Goal: Task Accomplishment & Management: Use online tool/utility

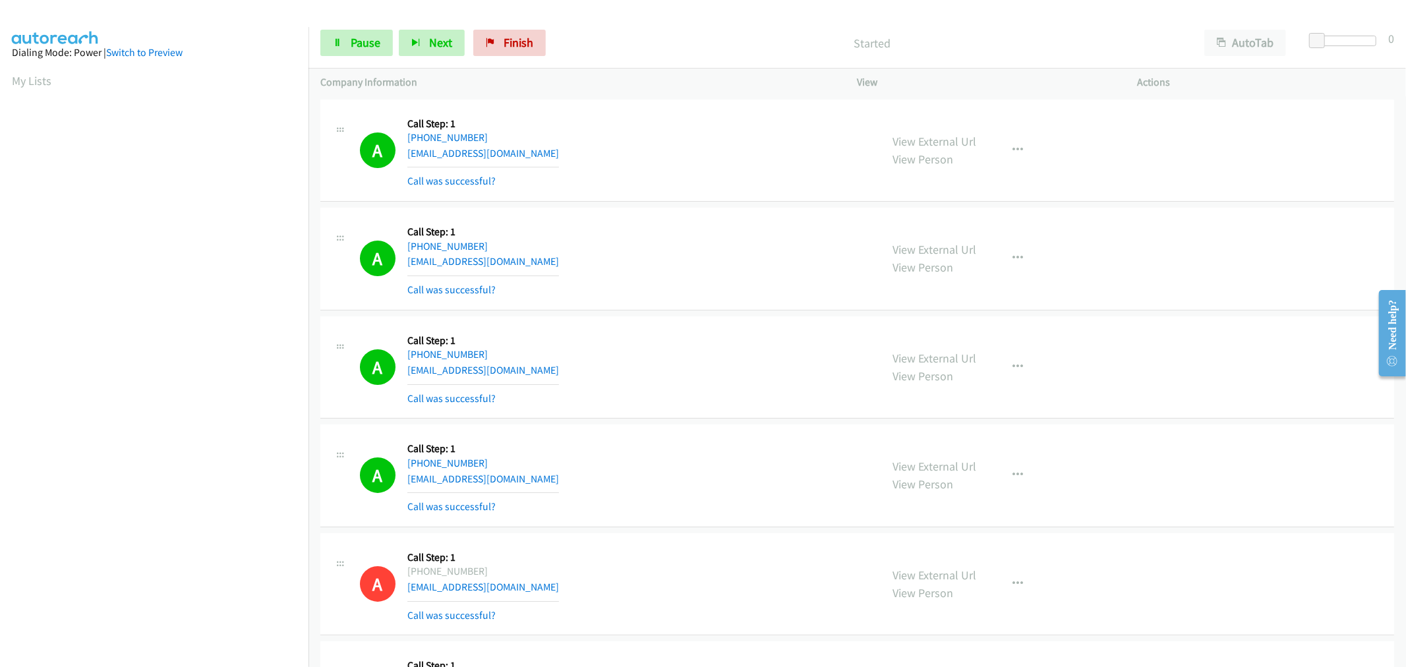
scroll to position [73, 0]
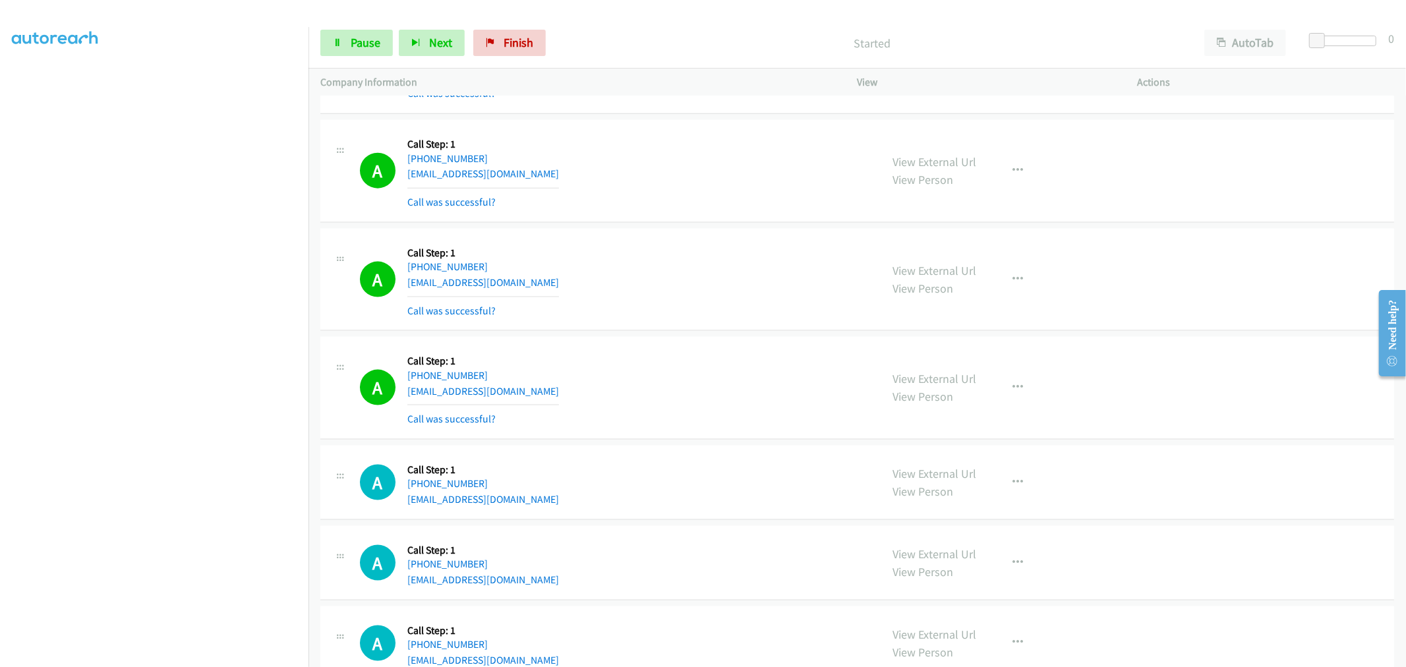
click at [471, 414] on mb0 "Call was successful?" at bounding box center [483, 416] width 152 height 22
click at [656, 358] on div "A Callback Scheduled Call Step: 1 America/Los_Angeles [PHONE_NUMBER] [EMAIL_ADD…" at bounding box center [614, 388] width 509 height 78
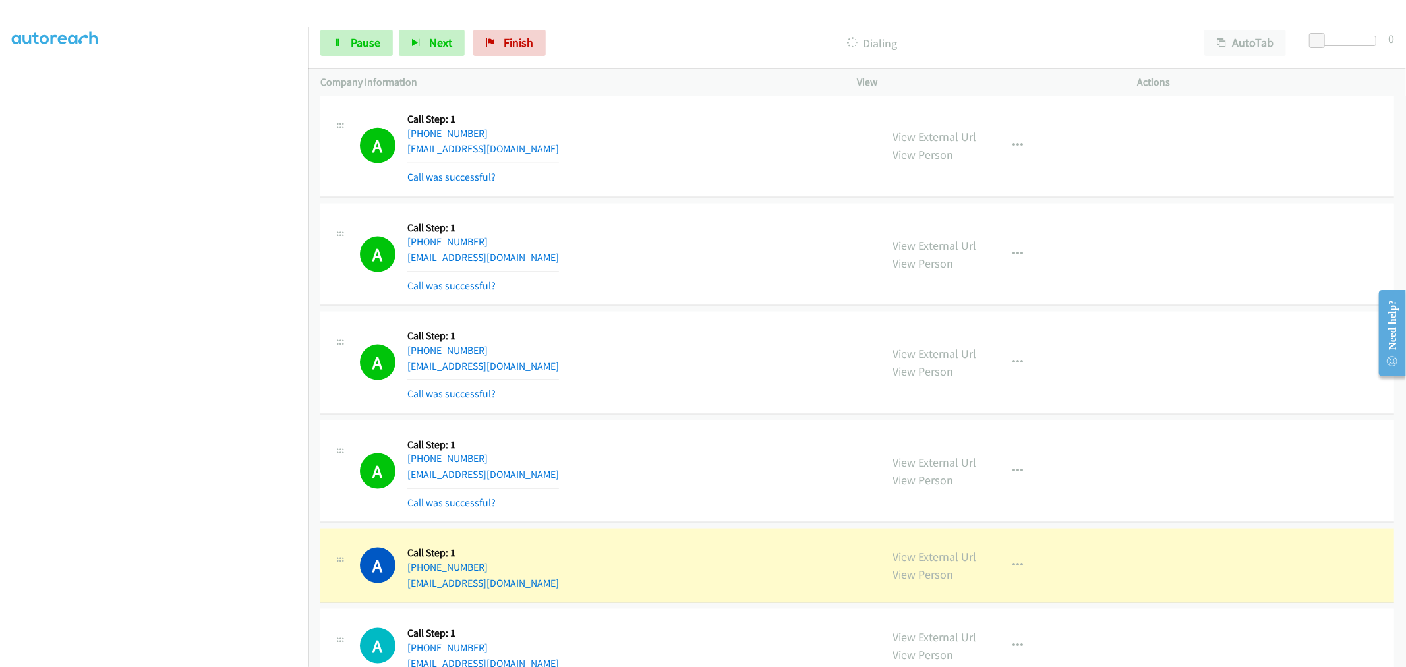
scroll to position [9966, 0]
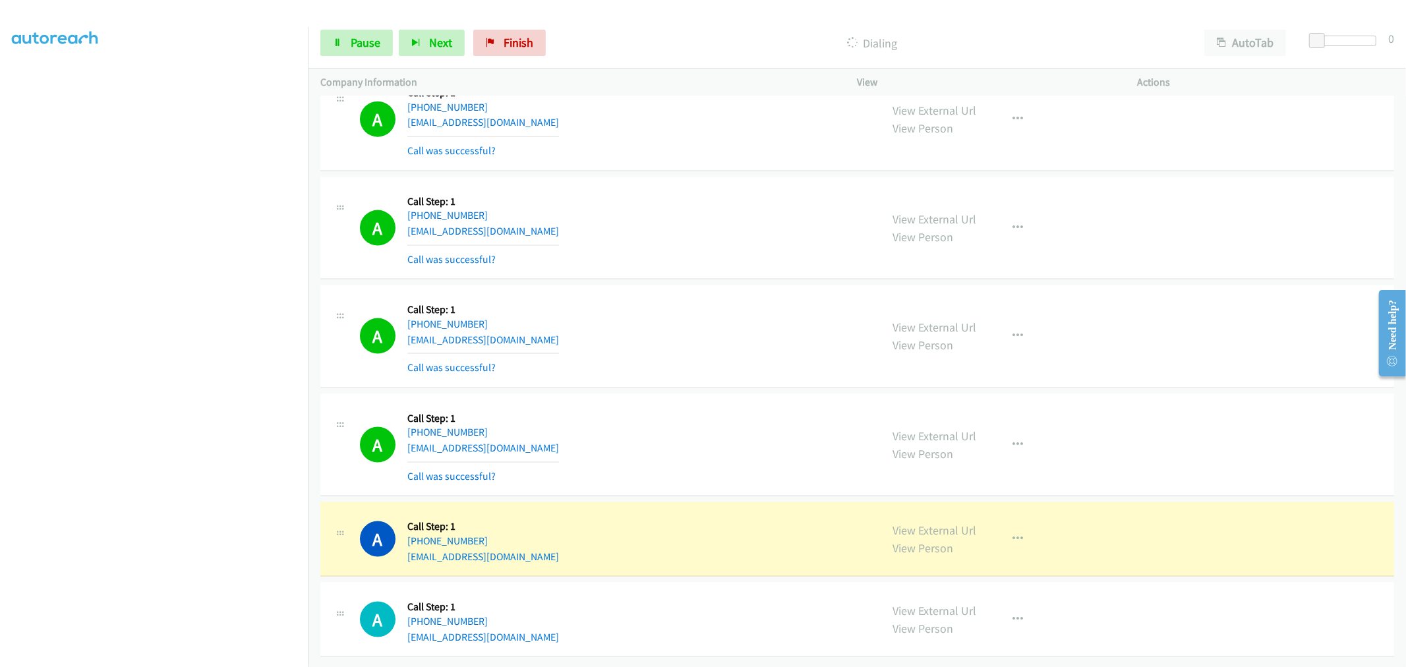
click at [858, 366] on div "A Callback Scheduled Call Step: 1 America/Los_Angeles [PHONE_NUMBER] [EMAIL_ADD…" at bounding box center [857, 336] width 1074 height 103
click at [717, 283] on td "A Callback Scheduled Call Step: 1 America/Los_Angeles [PHONE_NUMBER] [EMAIL_ADD…" at bounding box center [856, 337] width 1097 height 109
click at [682, 328] on div "A Callback Scheduled Call Step: 1 America/Los_Angeles [PHONE_NUMBER] [EMAIL_ADD…" at bounding box center [614, 336] width 509 height 78
click at [757, 417] on div "A Callback Scheduled Call Step: 1 America/Los_Angeles [PHONE_NUMBER] [EMAIL_ADD…" at bounding box center [614, 445] width 509 height 78
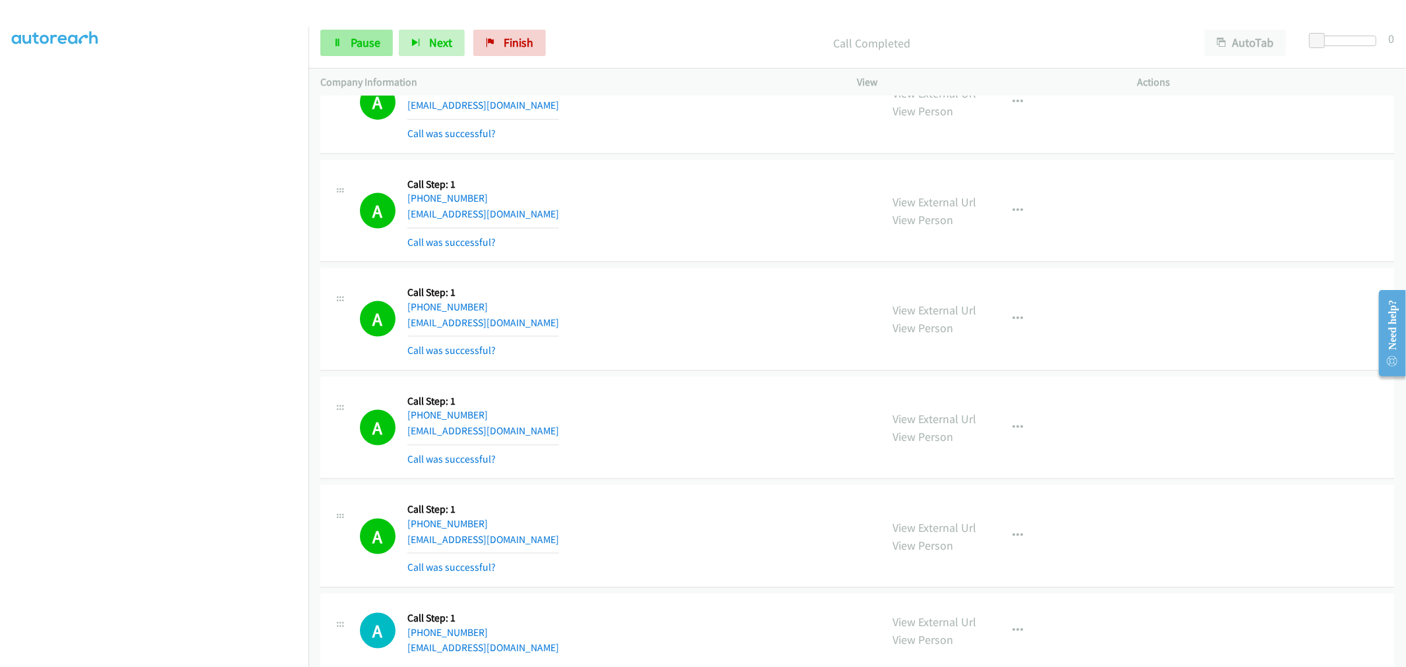
click at [385, 26] on div "Start Calls Pause Next Finish Call Completed AutoTab AutoTab 0" at bounding box center [856, 43] width 1097 height 51
click at [380, 42] on link "Pause" at bounding box center [356, 43] width 73 height 26
click at [364, 48] on span "Start Calls" at bounding box center [376, 42] width 51 height 15
click at [606, 285] on div "A Callback Scheduled Call Step: 1 America/Los_Angeles [PHONE_NUMBER] [EMAIL_ADD…" at bounding box center [857, 319] width 1074 height 103
click at [783, 351] on div "A Callback Scheduled Call Step: 1 America/Los_Angeles [PHONE_NUMBER] [EMAIL_ADD…" at bounding box center [614, 319] width 509 height 78
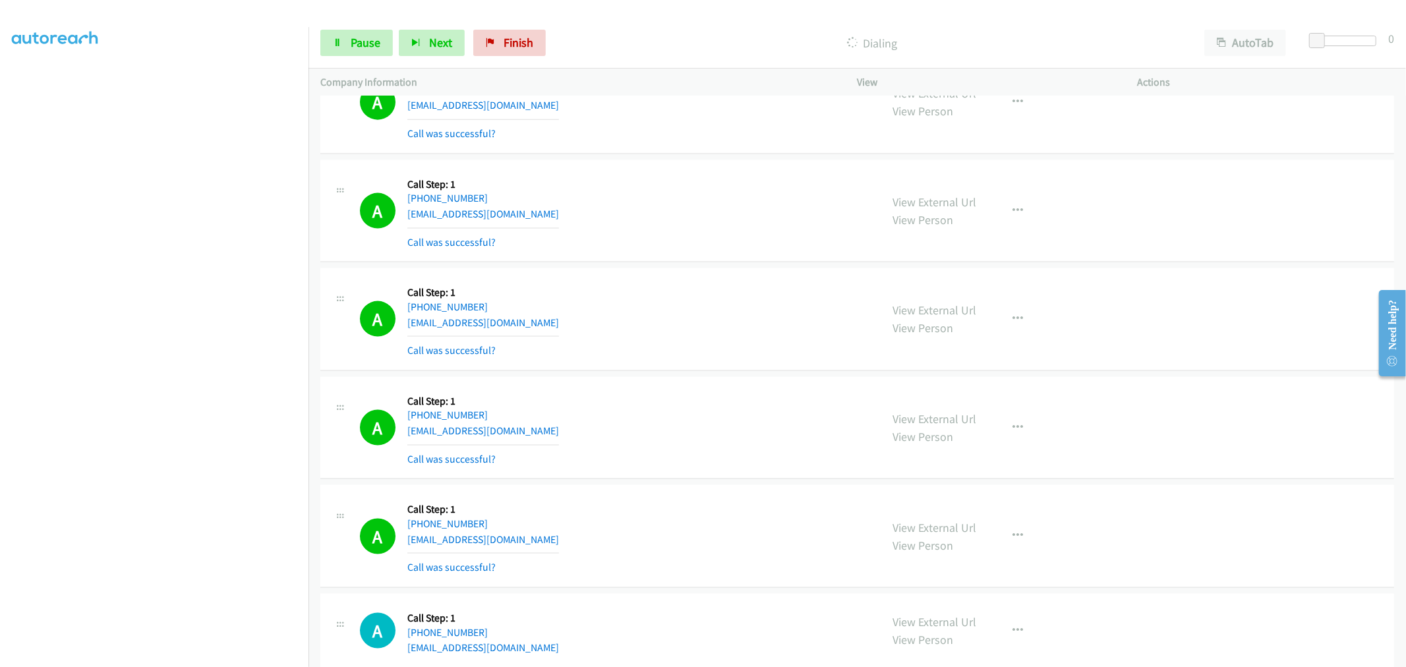
click at [693, 263] on div "A Callback Scheduled Call Step: 1 America/New_York [PHONE_NUMBER] [EMAIL_ADDRES…" at bounding box center [857, 211] width 1074 height 103
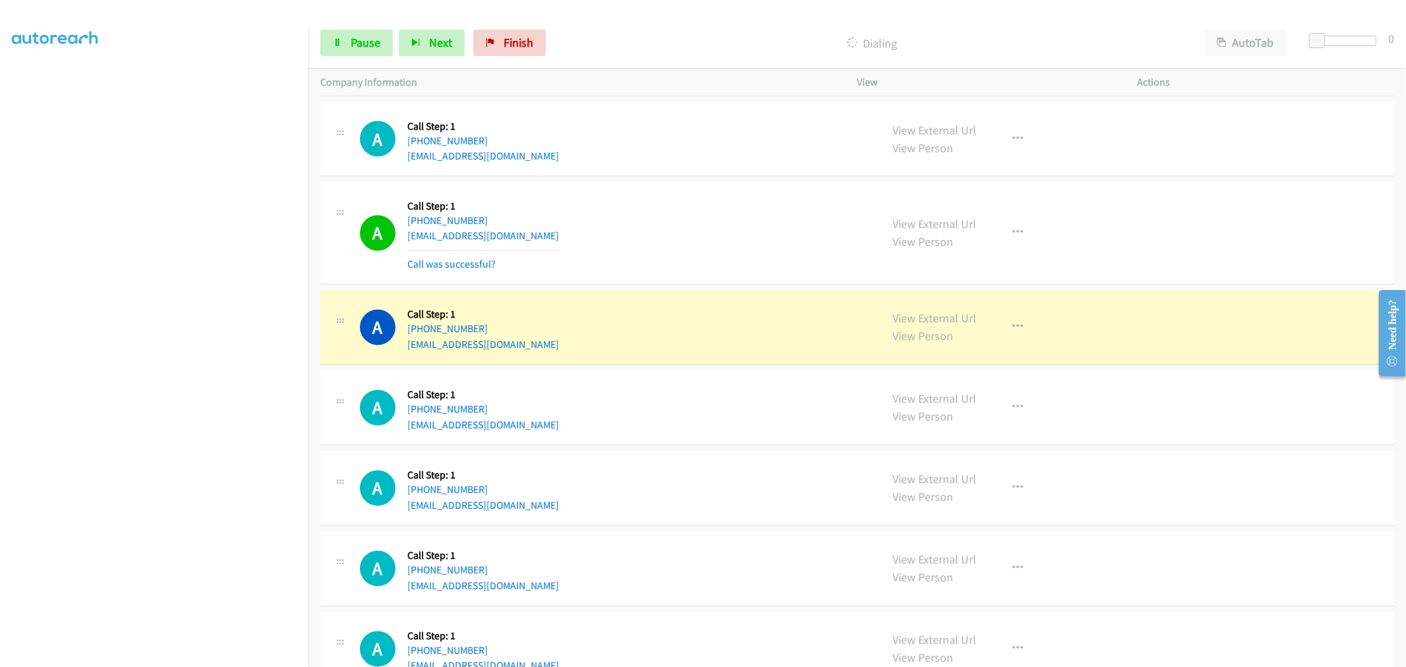
scroll to position [10563, 0]
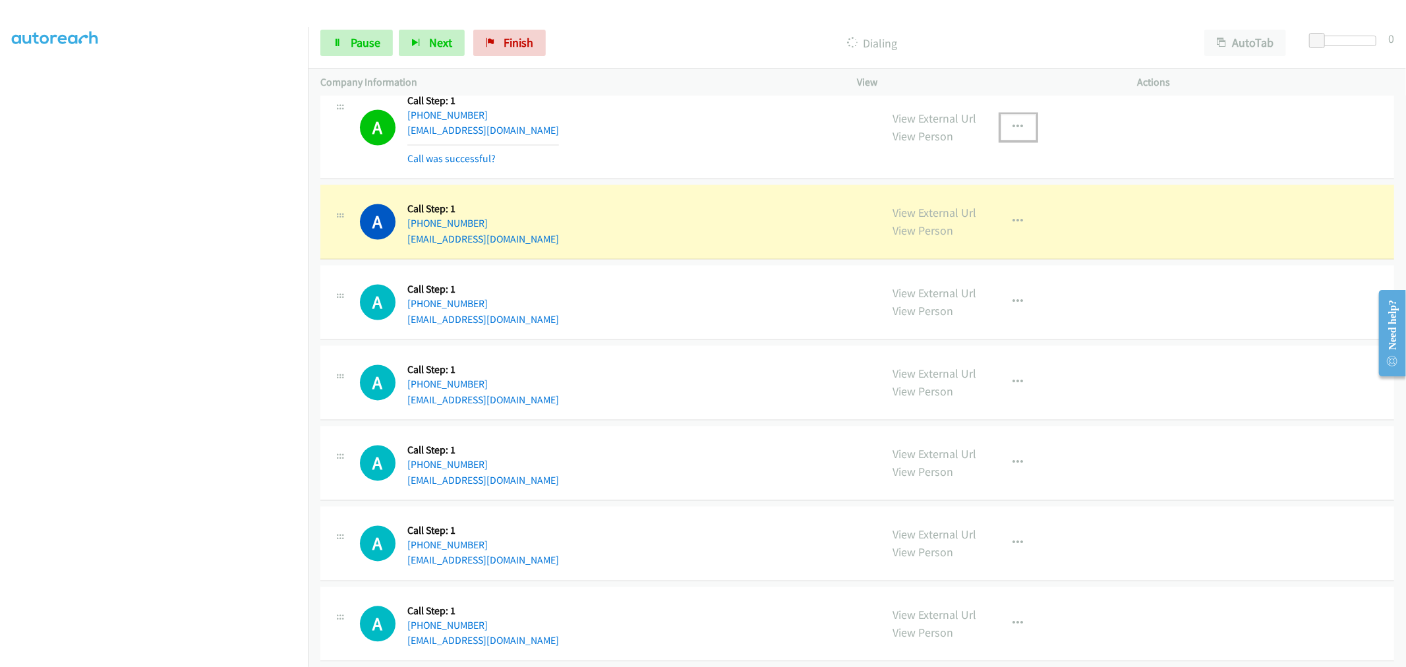
click at [1013, 132] on icon "button" at bounding box center [1018, 128] width 11 height 11
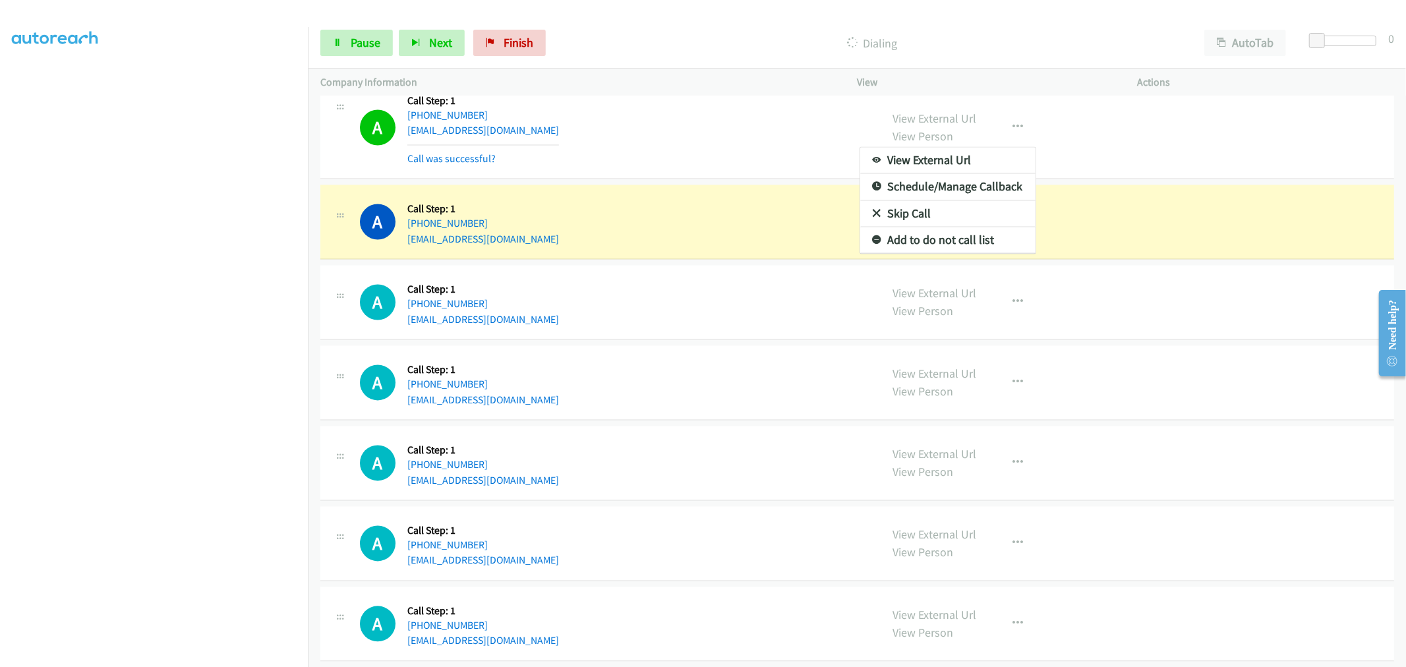
click at [1001, 141] on div "View External Url Email Schedule/Manage Callback Skip Call Add to do not call l…" at bounding box center [1019, 128] width 36 height 26
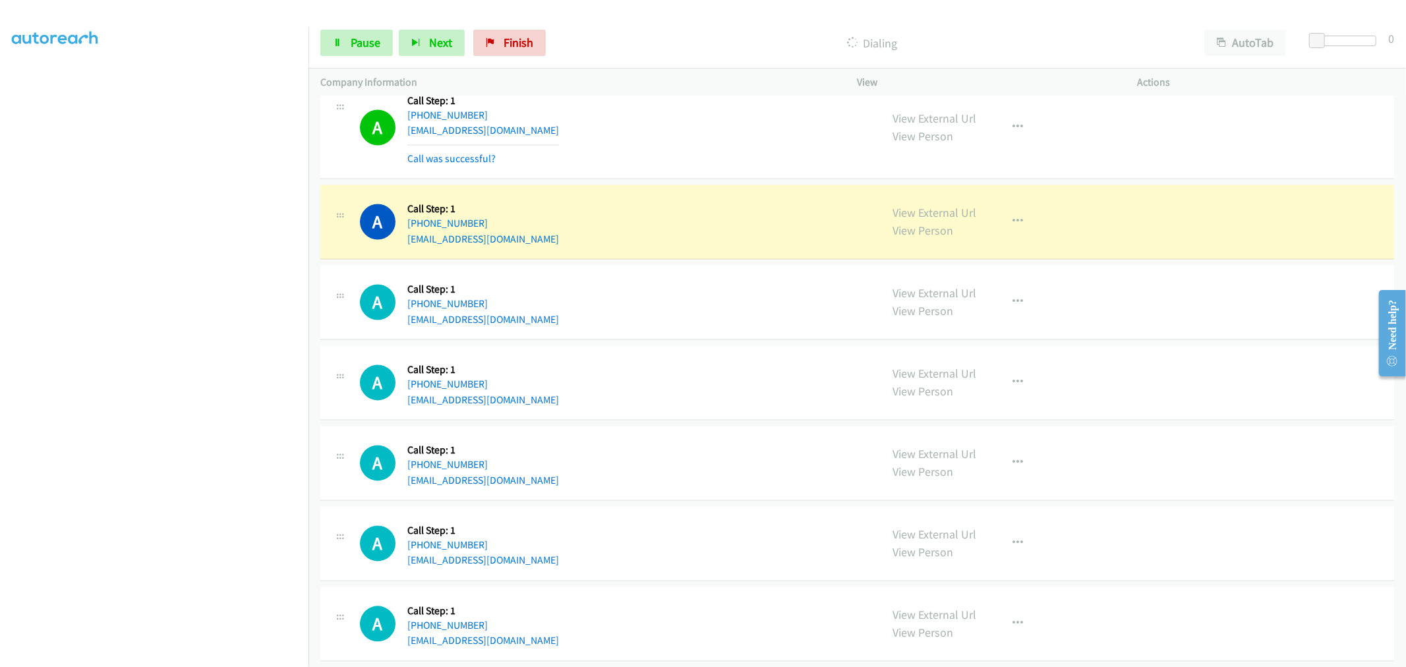
click at [940, 247] on div "View External Url View Person View External Url Email Schedule/Manage Callback …" at bounding box center [1027, 222] width 292 height 50
click at [1028, 129] on button "button" at bounding box center [1019, 128] width 36 height 26
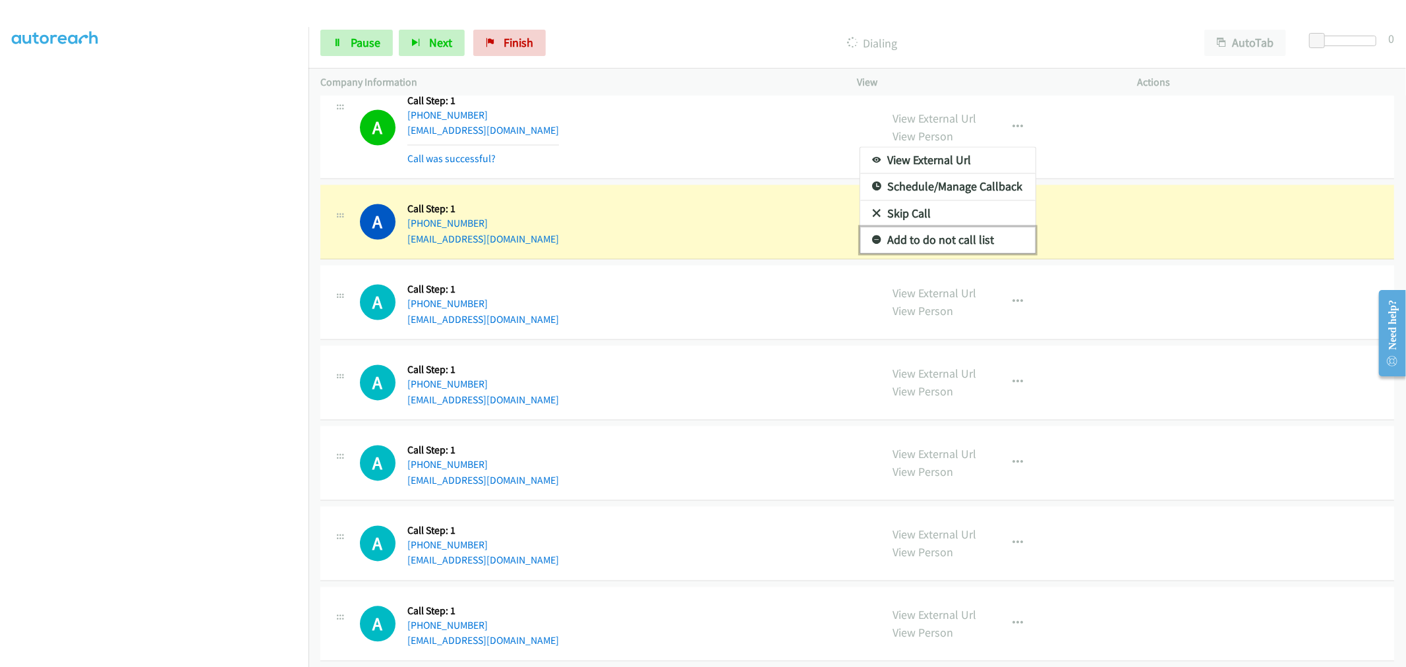
click at [930, 252] on link "Add to do not call list" at bounding box center [947, 240] width 175 height 26
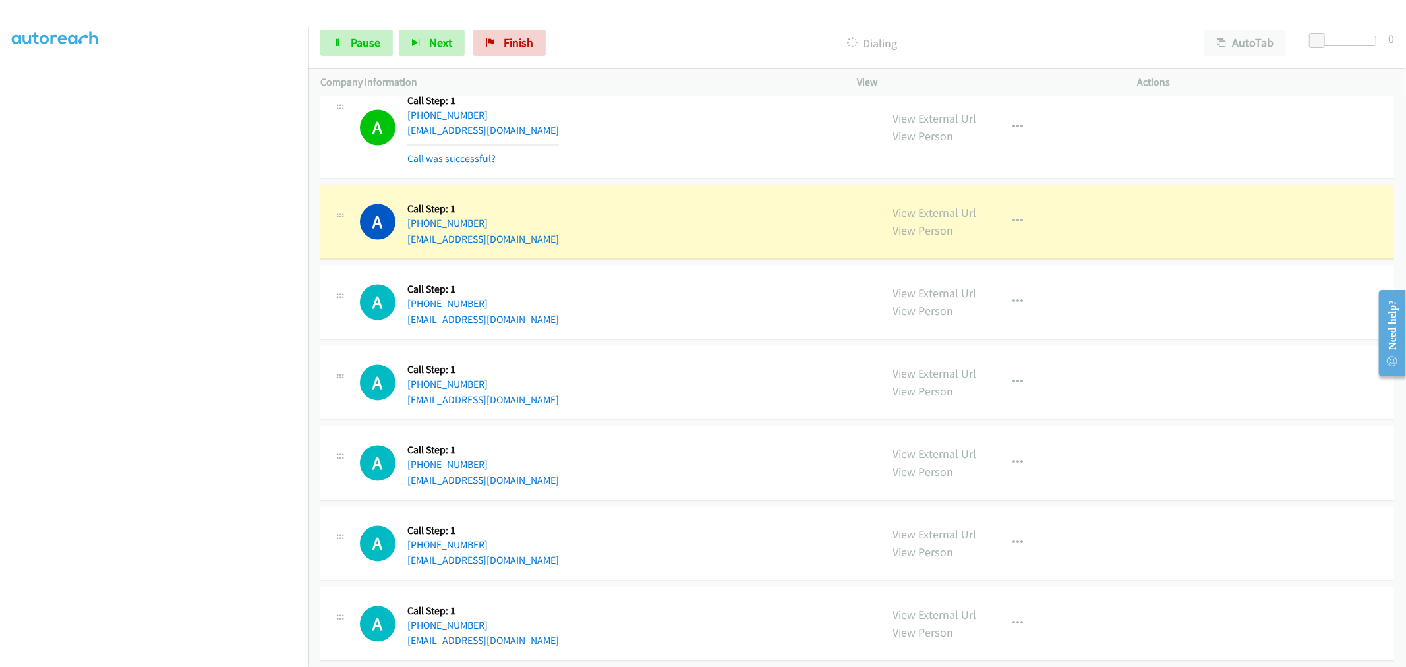
drag, startPoint x: 666, startPoint y: 139, endPoint x: 691, endPoint y: 133, distance: 25.7
click at [666, 136] on div "A Callback Scheduled Call Step: 1 [GEOGRAPHIC_DATA]/[GEOGRAPHIC_DATA] [PHONE_NU…" at bounding box center [614, 128] width 509 height 78
click at [368, 51] on link "Pause" at bounding box center [356, 43] width 73 height 26
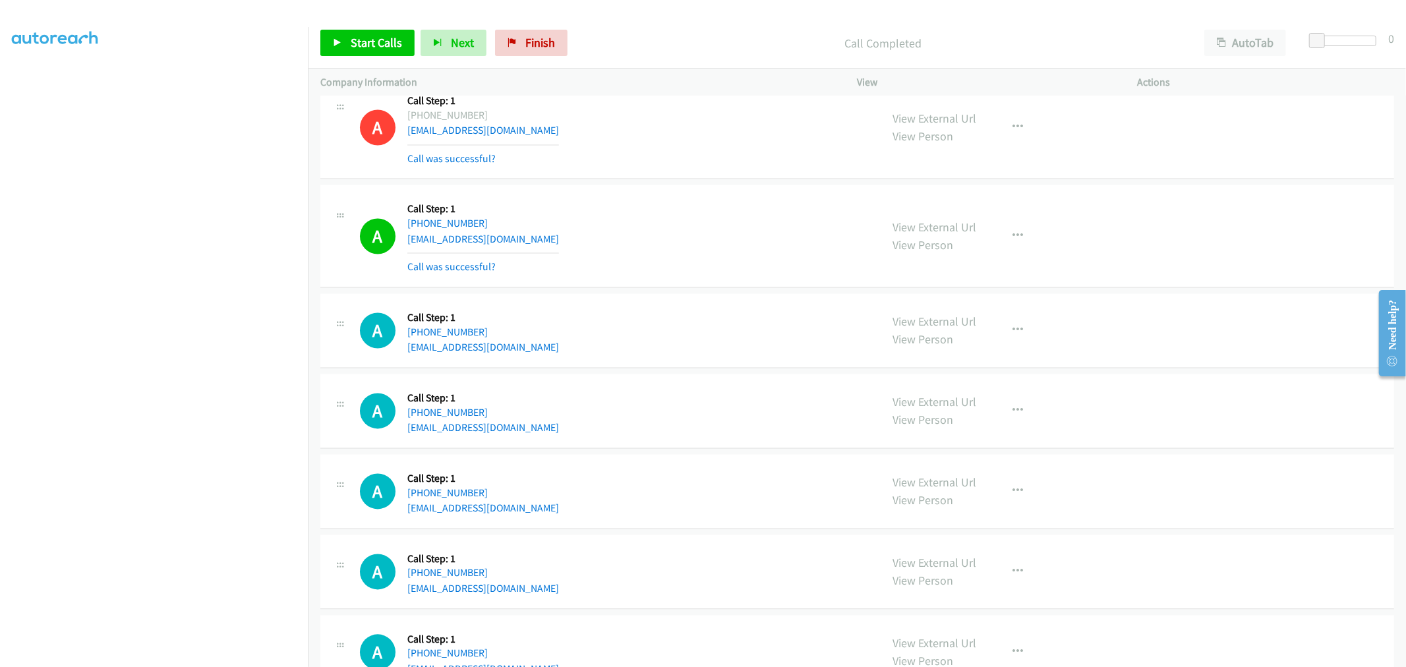
click at [766, 231] on div "A Callback Scheduled Call Step: 1 [GEOGRAPHIC_DATA]/[GEOGRAPHIC_DATA] [PHONE_NU…" at bounding box center [614, 236] width 509 height 78
click at [682, 276] on div "A Callback Scheduled Call Step: 1 [GEOGRAPHIC_DATA]/[GEOGRAPHIC_DATA] [PHONE_NU…" at bounding box center [614, 236] width 509 height 78
click at [714, 215] on div "A Callback Scheduled Call Step: 1 [GEOGRAPHIC_DATA]/[GEOGRAPHIC_DATA] [PHONE_NU…" at bounding box center [614, 236] width 509 height 78
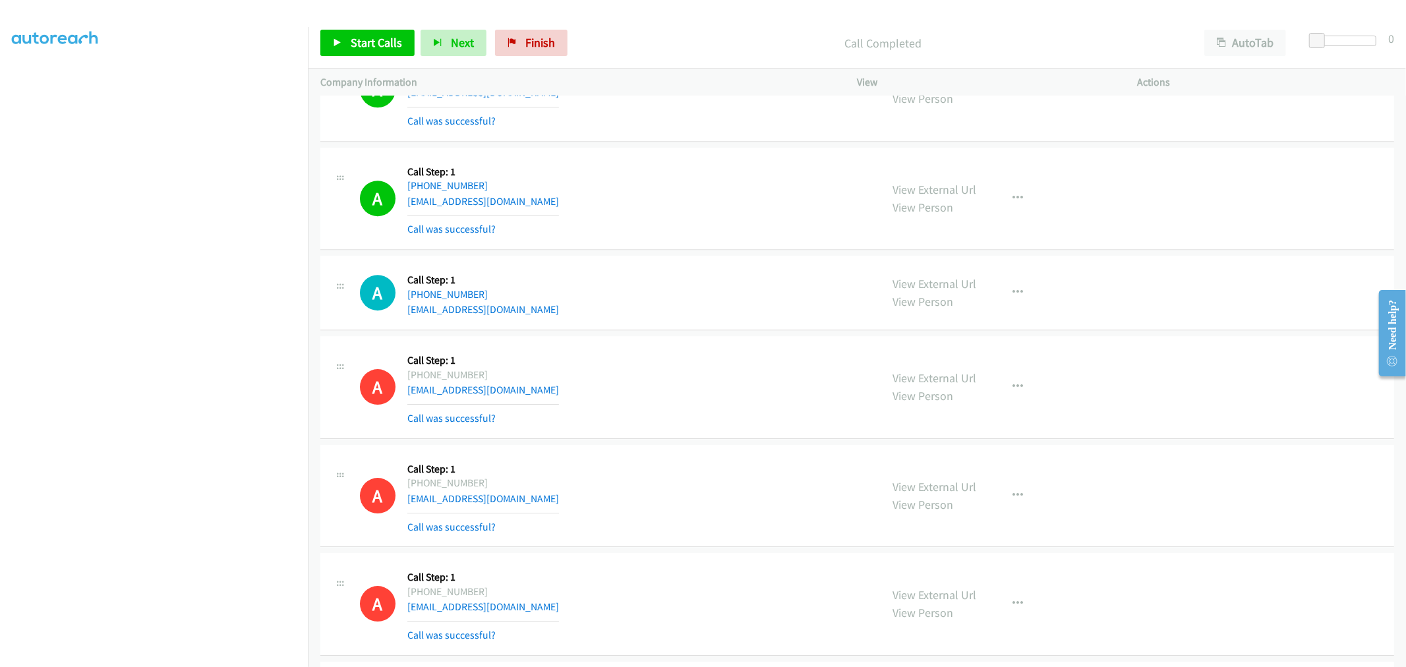
click at [624, 343] on div "A Callback Scheduled Call Step: 1 America/New_York [PHONE_NUMBER] [EMAIL_ADDRES…" at bounding box center [857, 387] width 1074 height 103
click at [713, 326] on div "A Callback Scheduled Call Step: 1 America/Los_Angeles [PHONE_NUMBER] [EMAIL_ADD…" at bounding box center [857, 293] width 1074 height 74
click at [633, 249] on div "A Callback Scheduled Call Step: 1 America/New_York [PHONE_NUMBER] [EMAIL_ADDRES…" at bounding box center [857, 199] width 1074 height 103
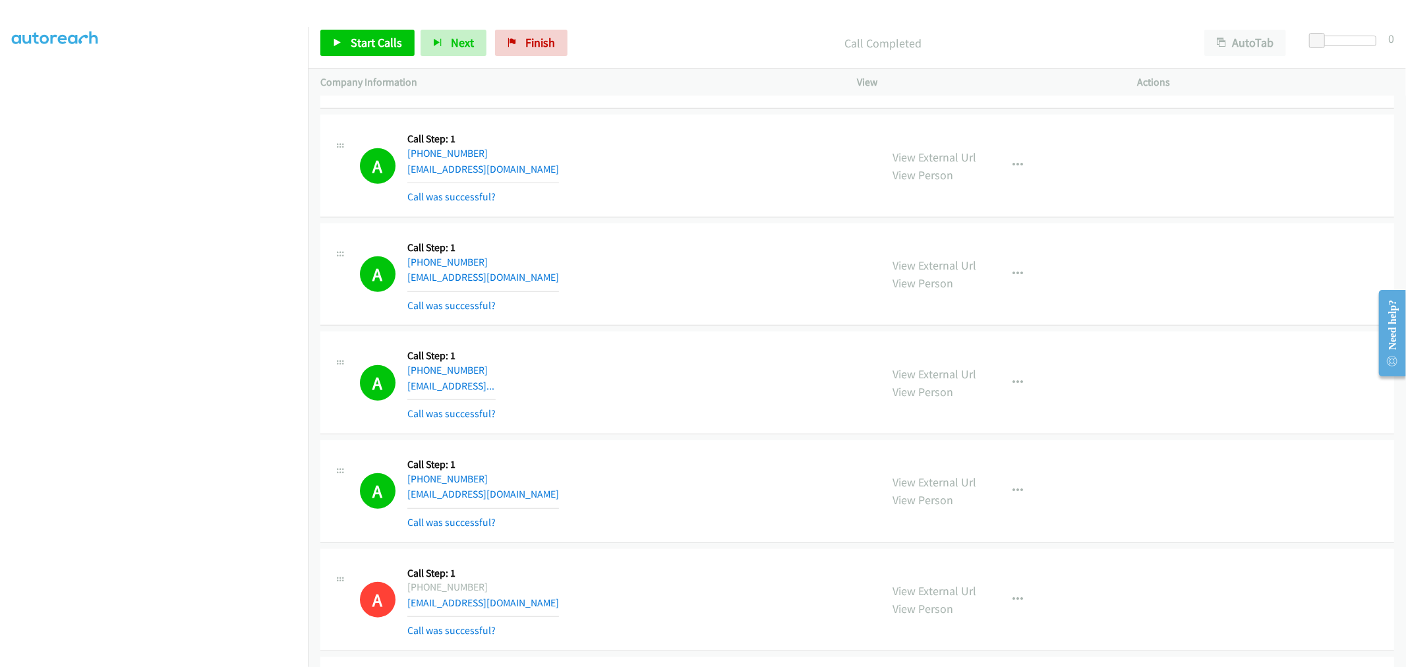
drag, startPoint x: 904, startPoint y: 379, endPoint x: 781, endPoint y: 266, distance: 166.5
click at [656, 235] on div "A Callback Scheduled Call Step: 1 America/New_York [PHONE_NUMBER] [EMAIL_ADDRES…" at bounding box center [857, 274] width 1074 height 103
drag, startPoint x: 378, startPoint y: 48, endPoint x: 384, endPoint y: 61, distance: 14.2
click at [378, 48] on span "Start Calls" at bounding box center [376, 42] width 51 height 15
click at [753, 287] on div "A Callback Scheduled Call Step: 1 America/New_York [PHONE_NUMBER] [EMAIL_ADDRES…" at bounding box center [614, 274] width 509 height 78
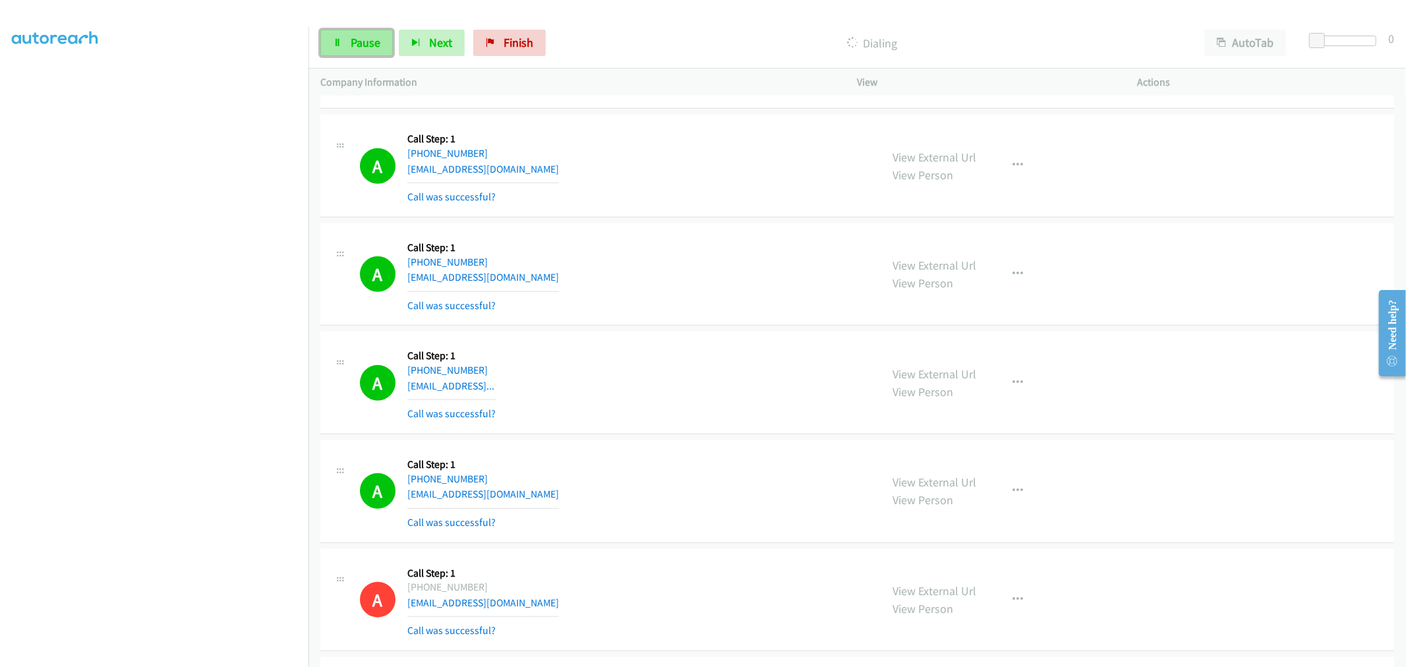
click at [374, 42] on span "Pause" at bounding box center [366, 42] width 30 height 15
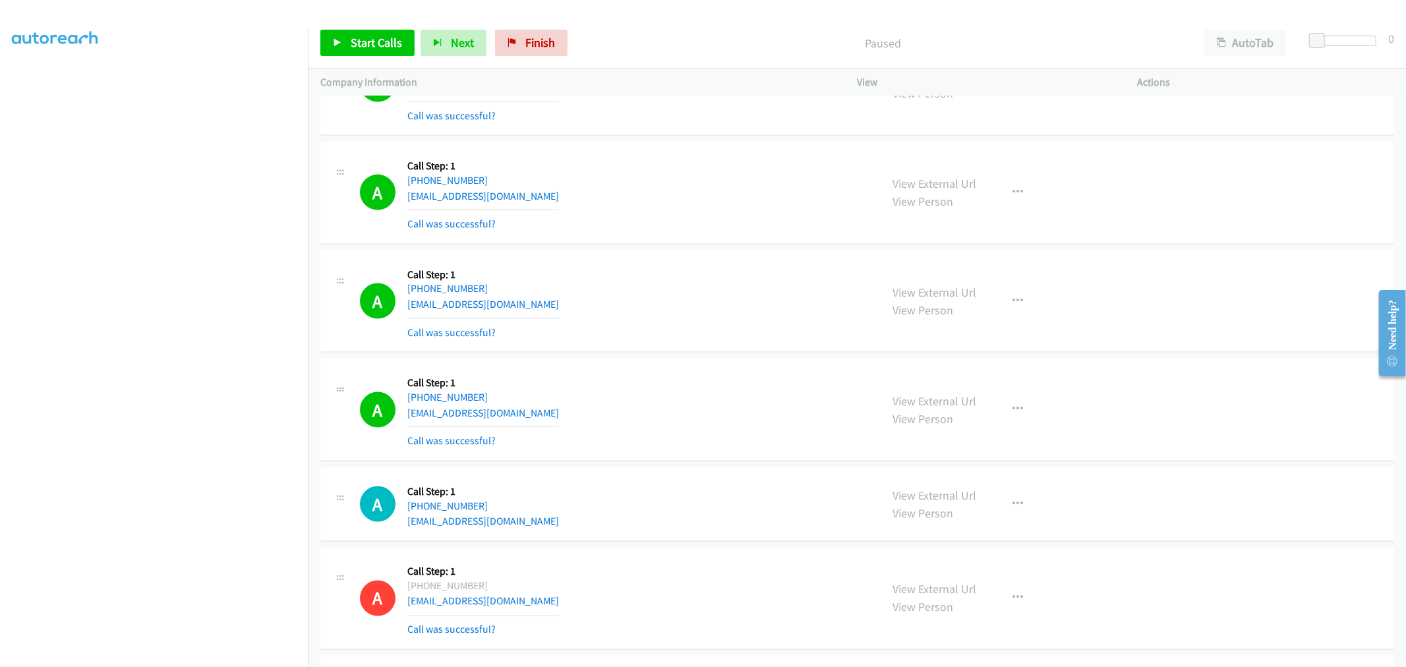
scroll to position [10459, 0]
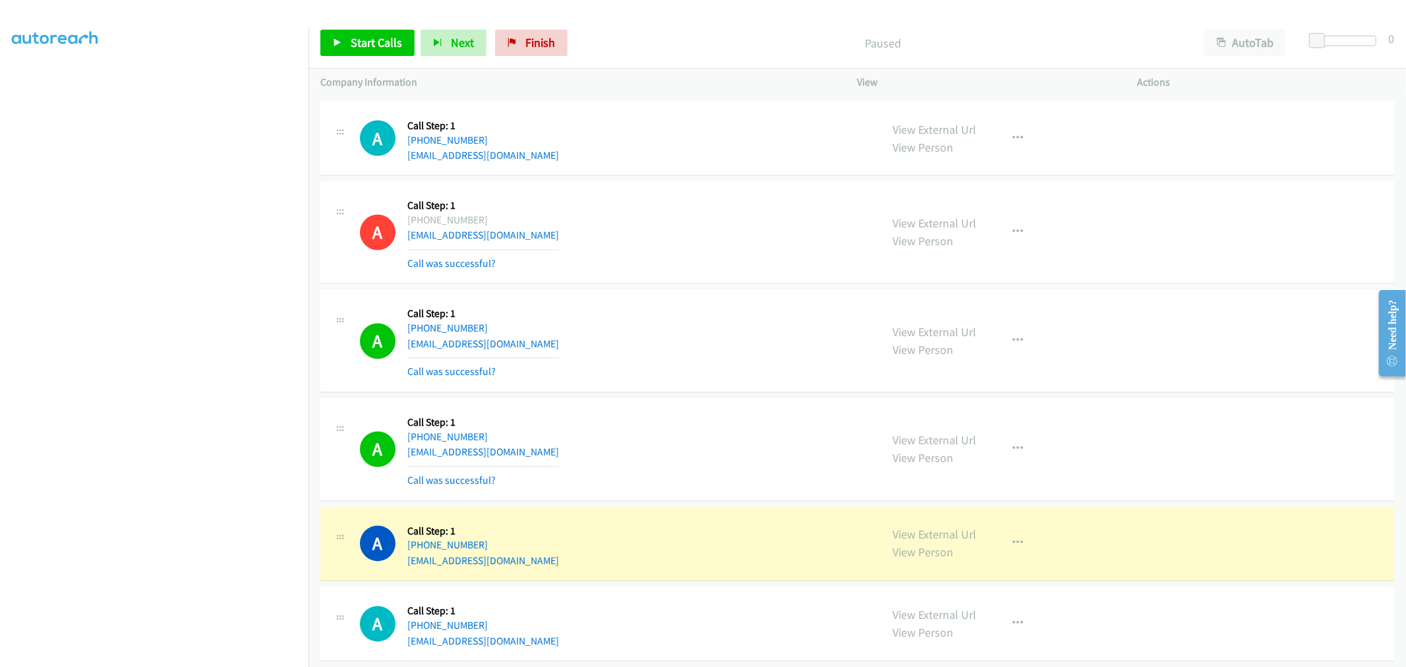
drag, startPoint x: 908, startPoint y: 546, endPoint x: 894, endPoint y: 518, distance: 30.9
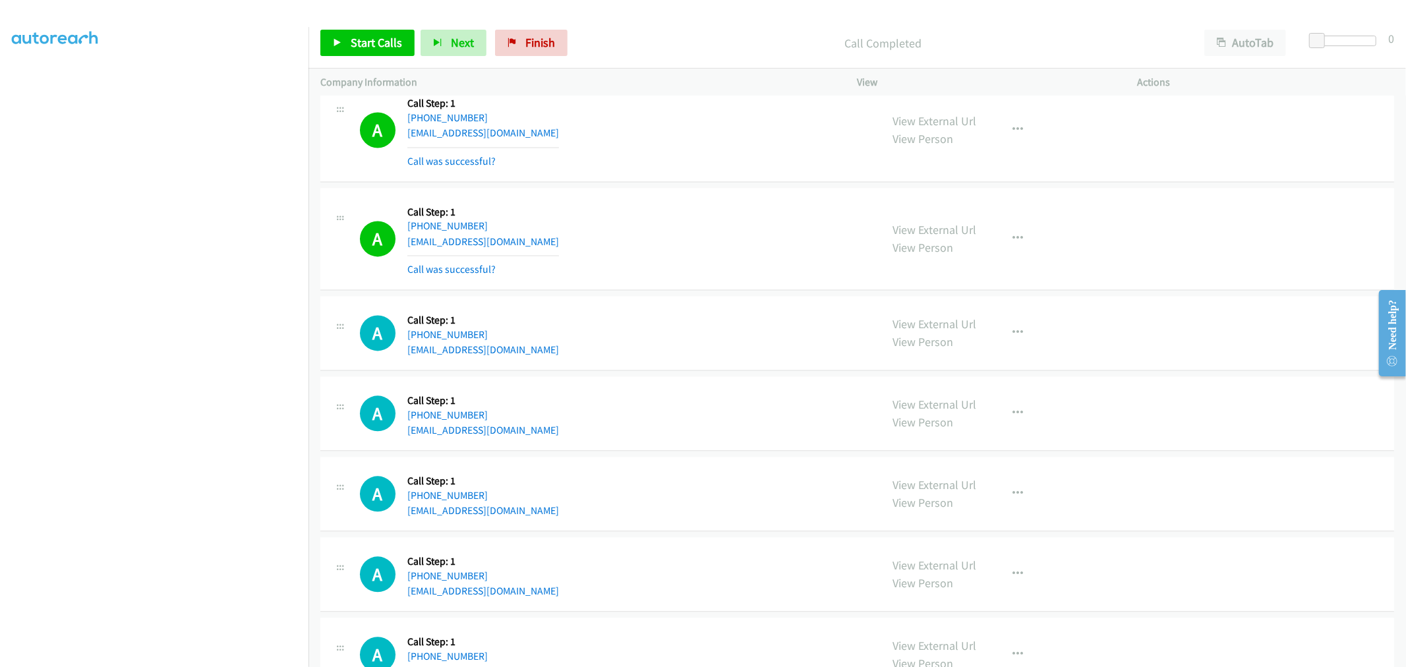
scroll to position [10752, 0]
